Goal: Information Seeking & Learning: Learn about a topic

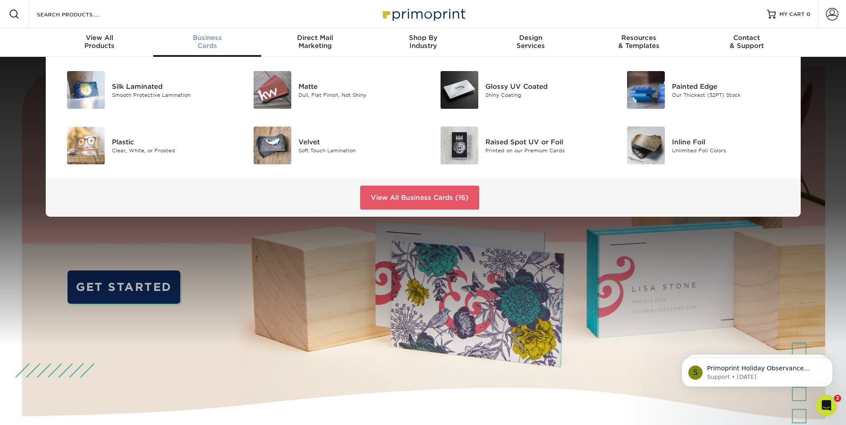
click at [214, 41] on span "Business" at bounding box center [207, 38] width 108 height 8
click at [264, 78] on img at bounding box center [273, 90] width 38 height 38
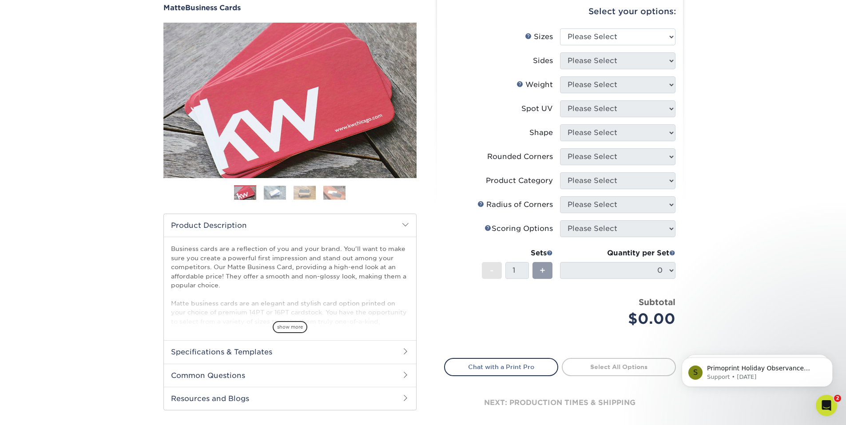
scroll to position [87, 0]
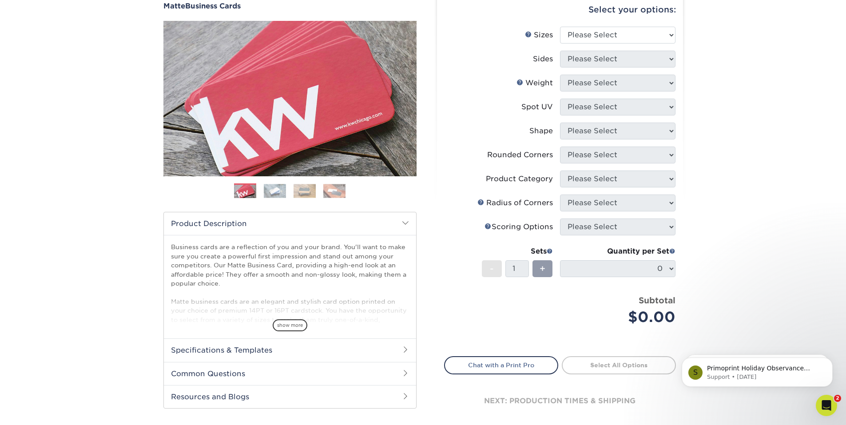
click at [268, 374] on h2 "Common Questions" at bounding box center [290, 373] width 252 height 23
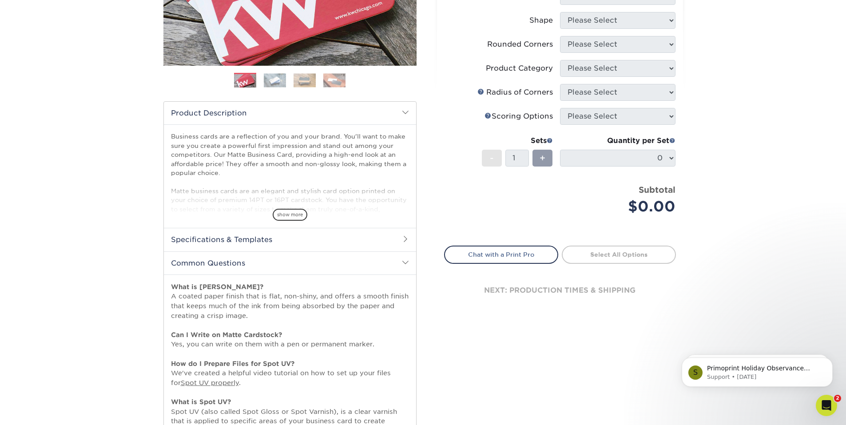
scroll to position [200, 0]
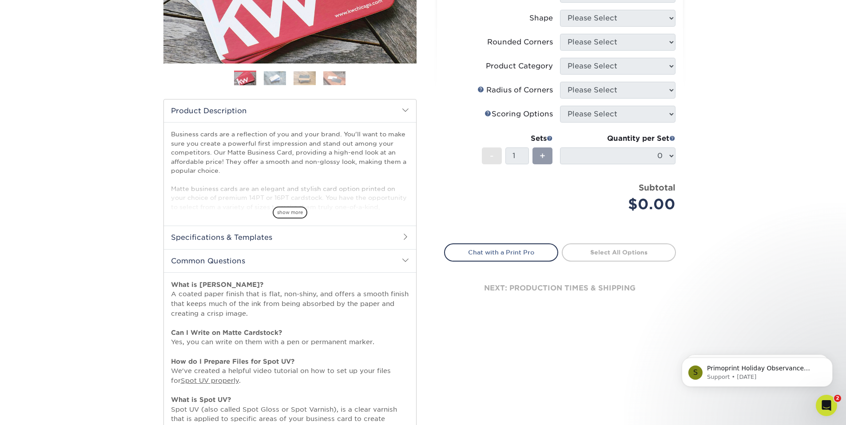
click at [305, 251] on h2 "Common Questions" at bounding box center [290, 260] width 252 height 23
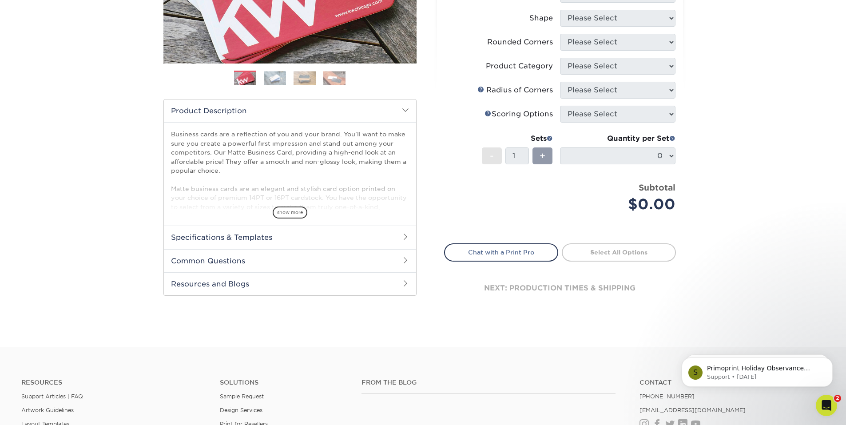
click at [296, 239] on h2 "Specifications & Templates" at bounding box center [290, 237] width 252 height 23
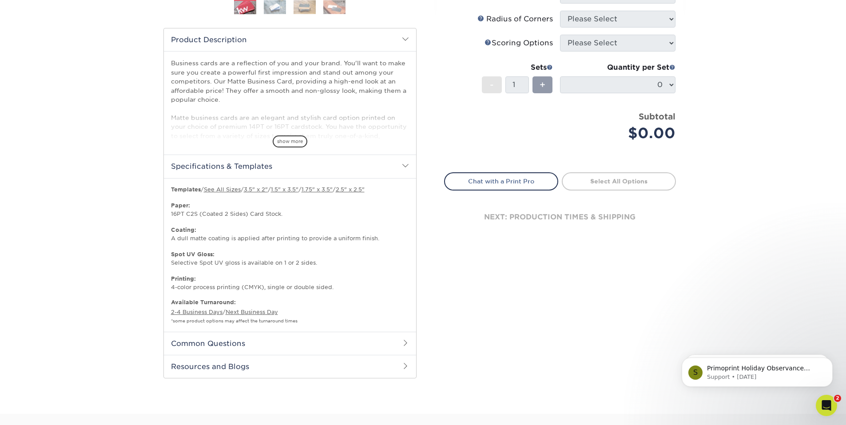
scroll to position [277, 0]
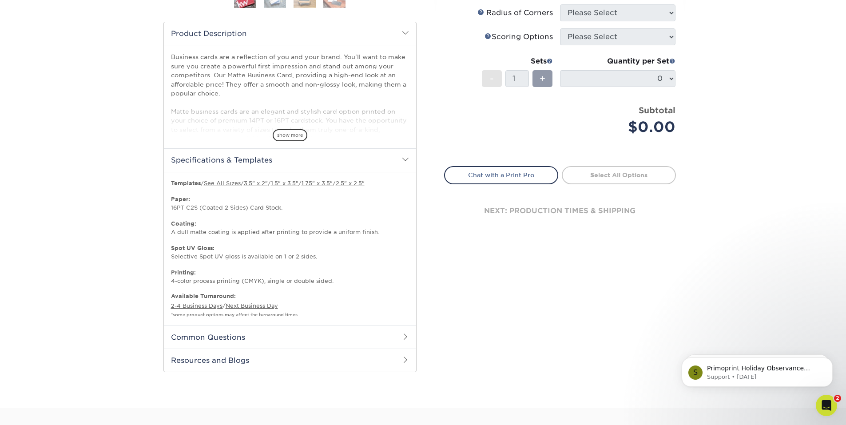
click at [256, 328] on h2 "Common Questions" at bounding box center [290, 336] width 252 height 23
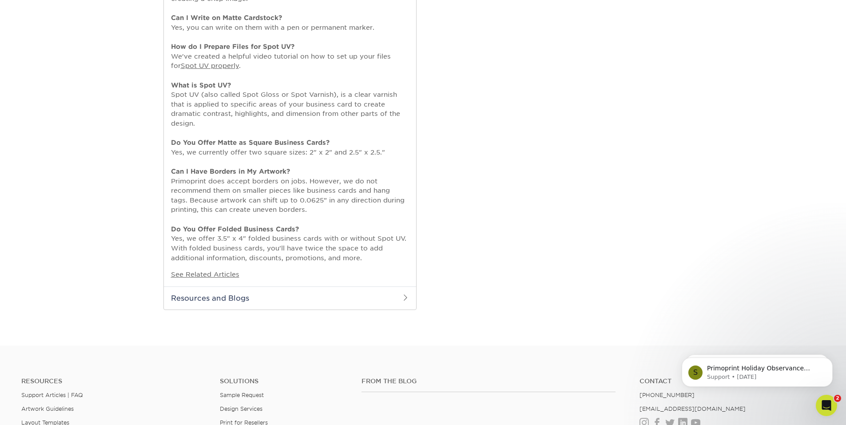
scroll to position [670, 0]
click at [275, 293] on h2 "Resources and Blogs" at bounding box center [290, 295] width 252 height 23
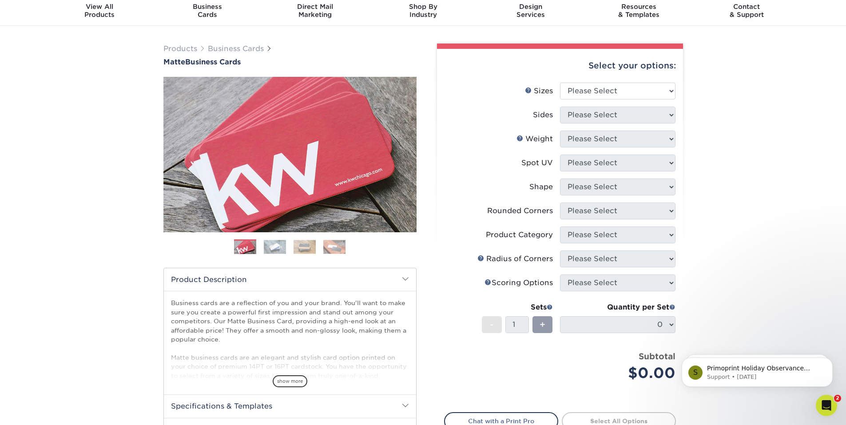
scroll to position [28, 0]
